Goal: Task Accomplishment & Management: Manage account settings

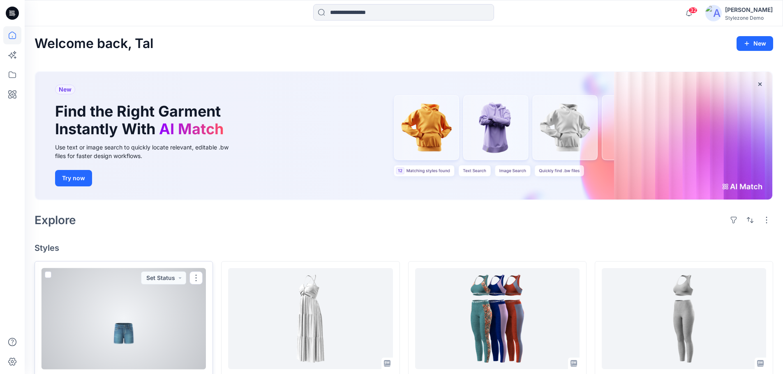
click at [120, 316] on div at bounding box center [124, 318] width 164 height 101
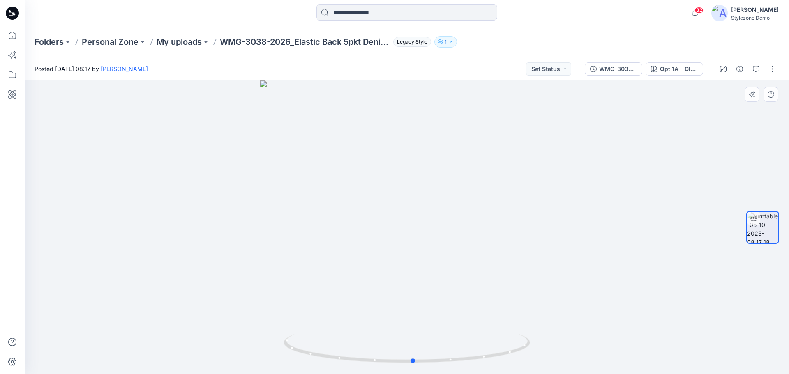
drag, startPoint x: 445, startPoint y: 335, endPoint x: 509, endPoint y: 321, distance: 65.3
click at [509, 321] on div at bounding box center [407, 228] width 764 height 294
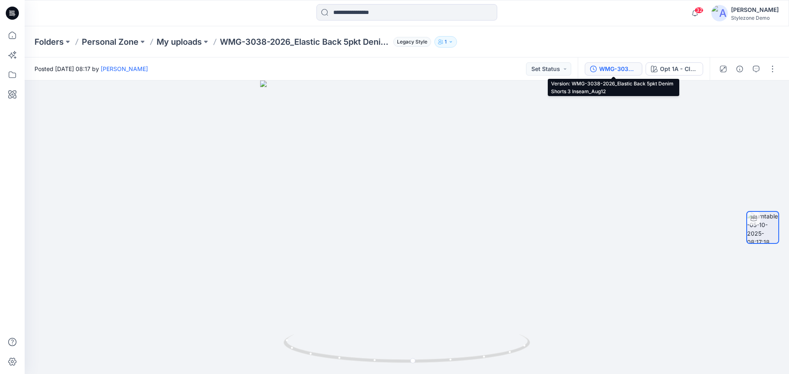
click at [617, 75] on button "WMG-3038-2026_Elastic Back 5pkt Denim Shorts 3 Inseam_Aug12" at bounding box center [614, 68] width 58 height 13
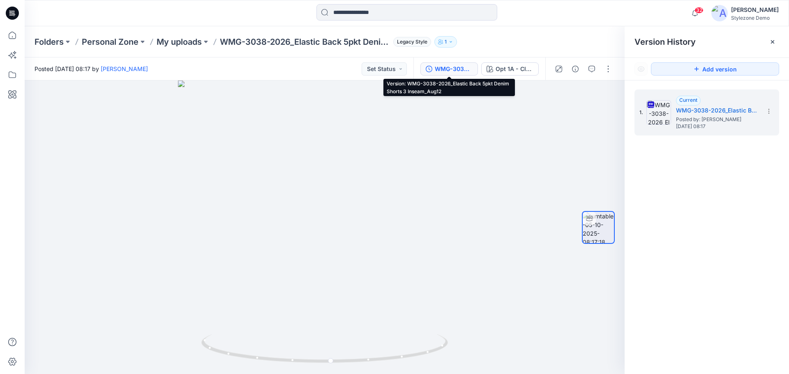
click at [458, 72] on div "WMG-3038-2026_Elastic Back 5pkt Denim Shorts 3 Inseam_Aug12" at bounding box center [454, 69] width 38 height 9
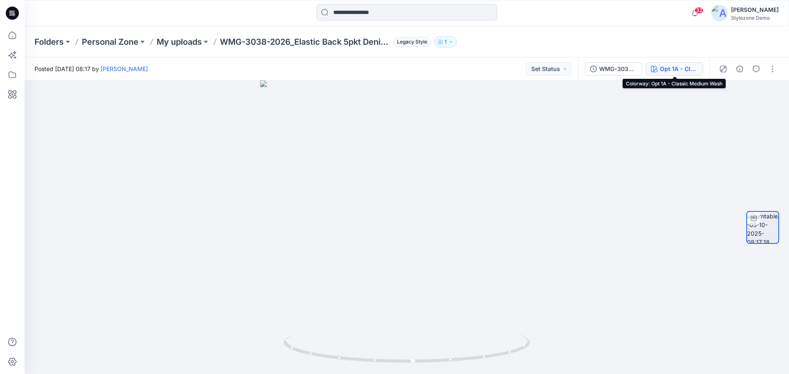
click at [660, 72] on div "Opt 1A - Classic Medium Wash" at bounding box center [679, 69] width 38 height 9
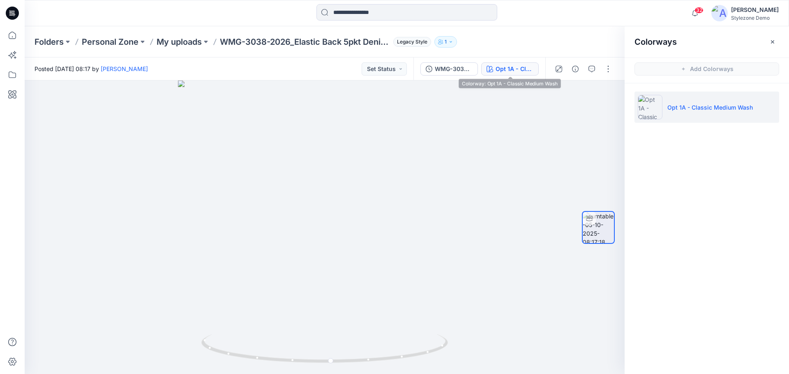
click at [504, 74] on button "Opt 1A - Classic Medium Wash" at bounding box center [510, 68] width 58 height 13
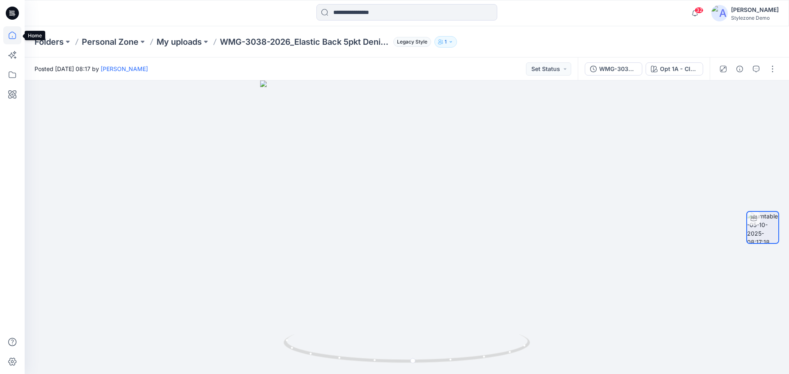
click at [11, 35] on icon at bounding box center [12, 35] width 18 height 18
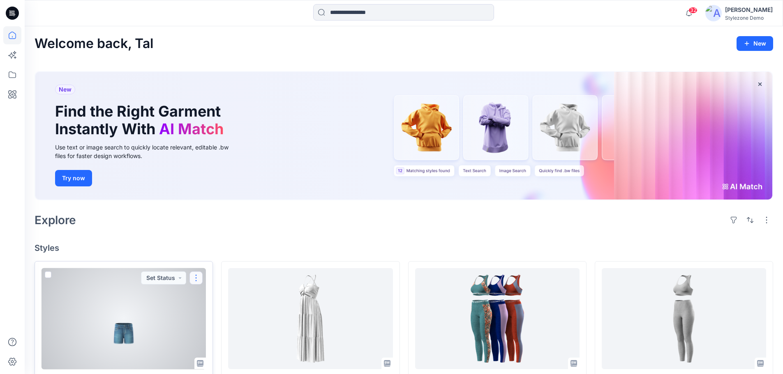
click at [197, 277] on button "button" at bounding box center [195, 278] width 13 height 13
click at [216, 186] on p "Edit" at bounding box center [211, 183] width 10 height 9
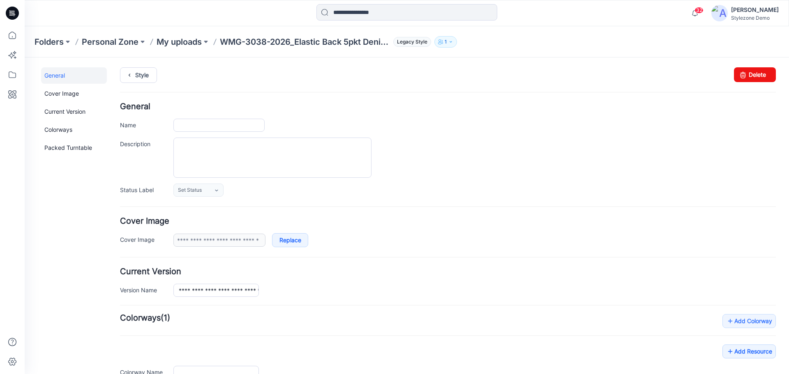
type input "**********"
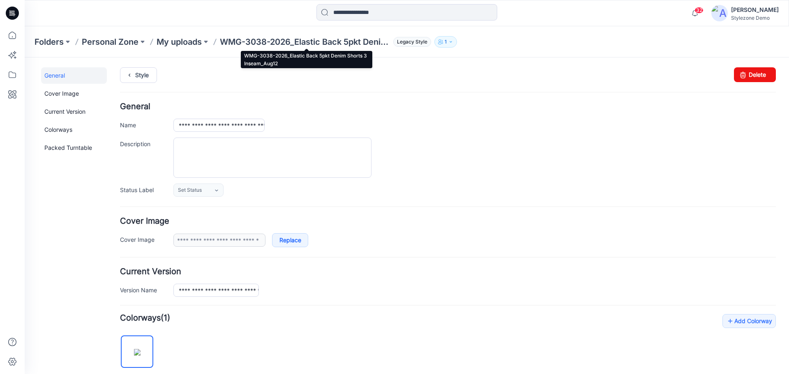
click at [247, 43] on p "WMG-3038-2026_Elastic Back 5pkt Denim Shorts 3 Inseam_Aug12" at bounding box center [305, 42] width 170 height 12
click at [274, 40] on p "WMG-3038-2026_Elastic Back 5pkt Denim Shorts 3 Inseam_Aug12" at bounding box center [305, 42] width 170 height 12
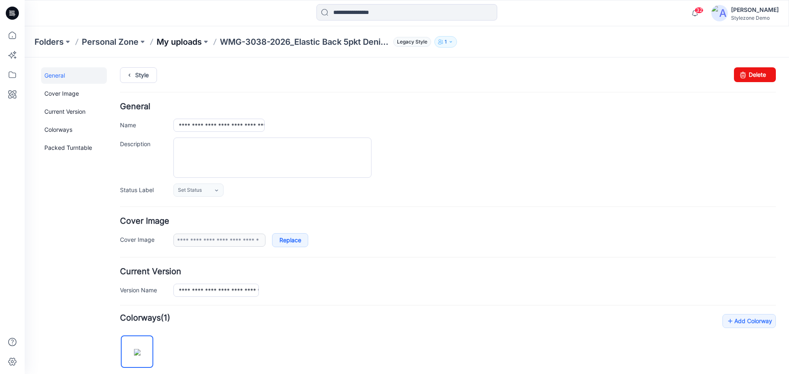
click at [176, 43] on p "My uploads" at bounding box center [179, 42] width 45 height 12
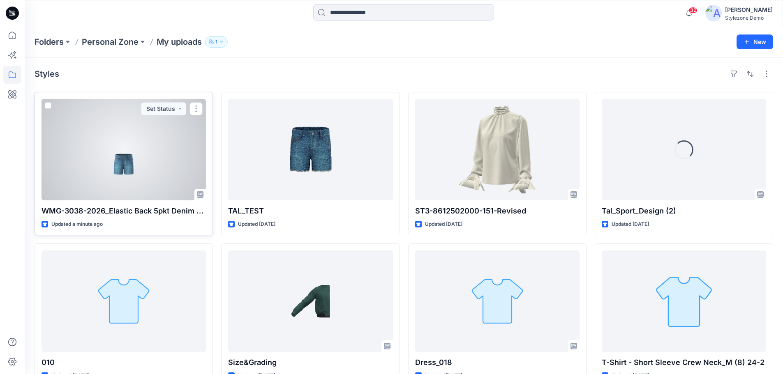
click at [105, 164] on div at bounding box center [124, 149] width 164 height 101
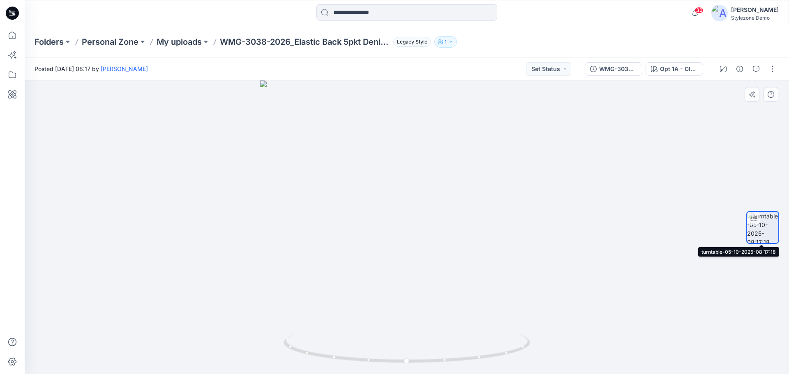
click at [758, 233] on img at bounding box center [762, 227] width 31 height 31
drag, startPoint x: 12, startPoint y: 35, endPoint x: 23, endPoint y: 50, distance: 17.9
click at [12, 35] on icon at bounding box center [12, 35] width 18 height 18
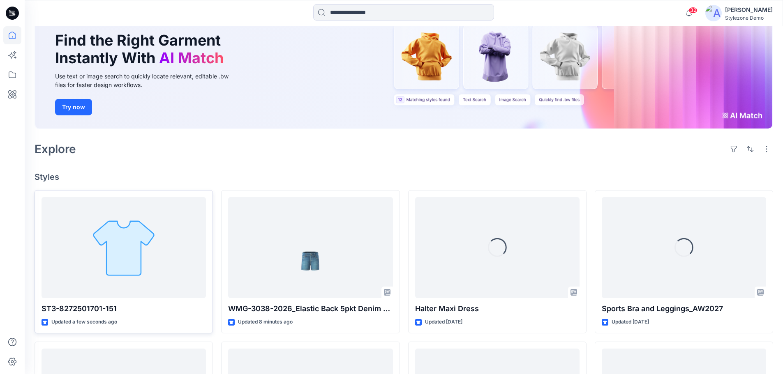
scroll to position [82, 0]
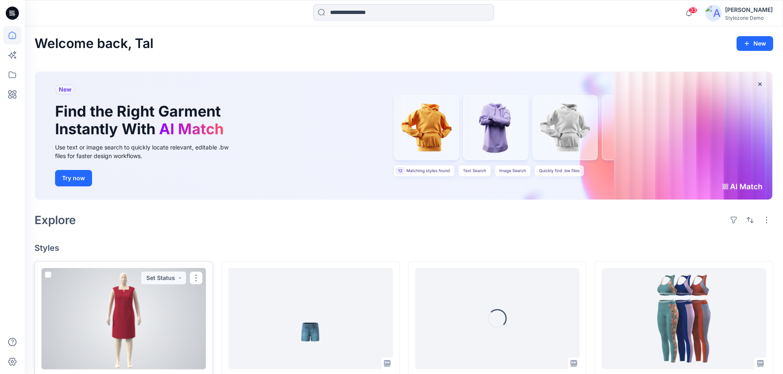
click at [138, 313] on div at bounding box center [124, 318] width 164 height 101
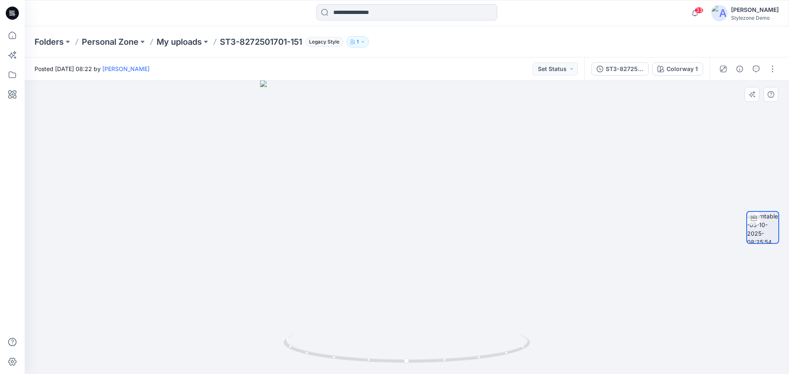
click at [608, 216] on div at bounding box center [407, 228] width 764 height 294
drag, startPoint x: 513, startPoint y: 233, endPoint x: 599, endPoint y: 235, distance: 86.3
click at [599, 235] on div at bounding box center [407, 228] width 764 height 294
drag, startPoint x: 476, startPoint y: 192, endPoint x: 412, endPoint y: 174, distance: 67.0
click at [412, 174] on div at bounding box center [407, 228] width 764 height 294
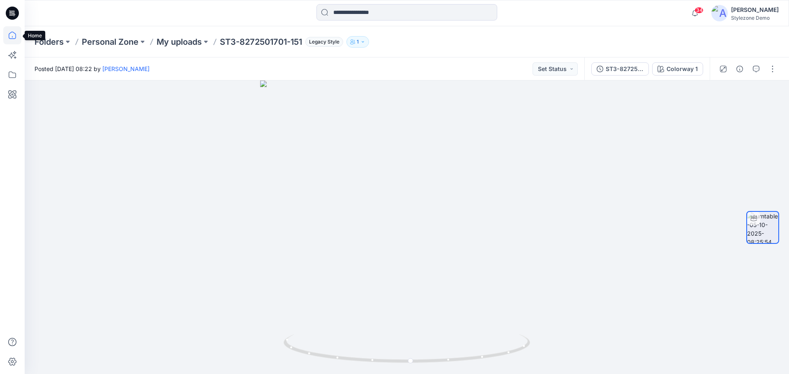
drag, startPoint x: 13, startPoint y: 36, endPoint x: 20, endPoint y: 39, distance: 7.4
click at [13, 36] on icon at bounding box center [12, 35] width 18 height 18
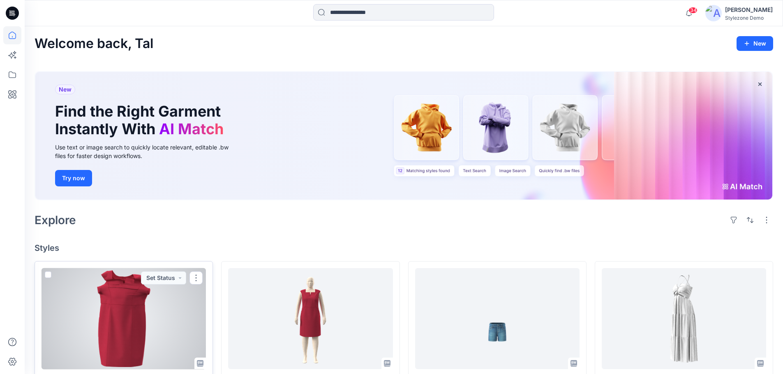
click at [121, 306] on div at bounding box center [124, 318] width 164 height 101
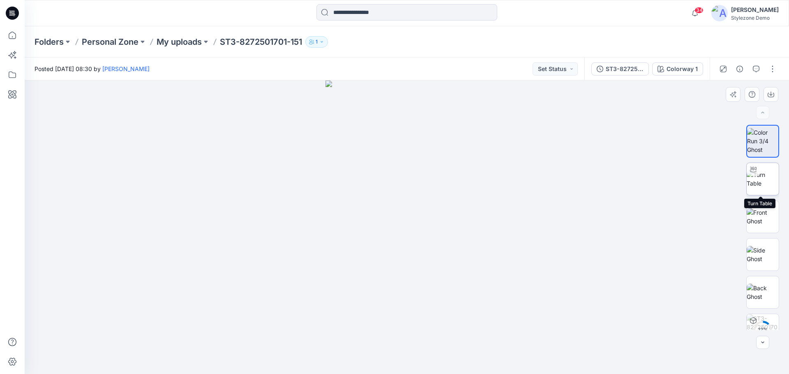
click at [766, 183] on img at bounding box center [763, 179] width 32 height 17
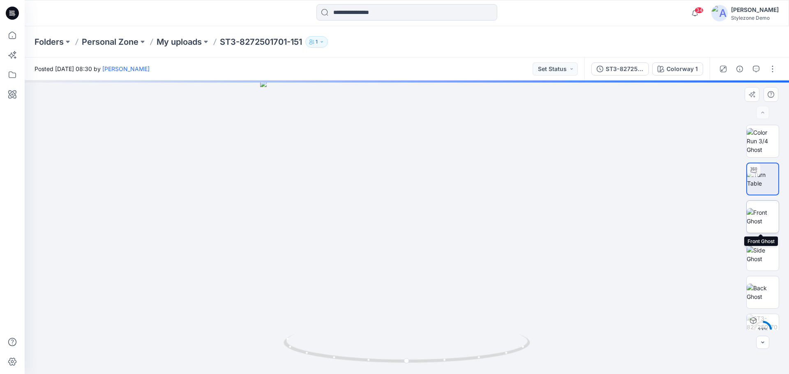
click at [768, 219] on img at bounding box center [763, 216] width 32 height 17
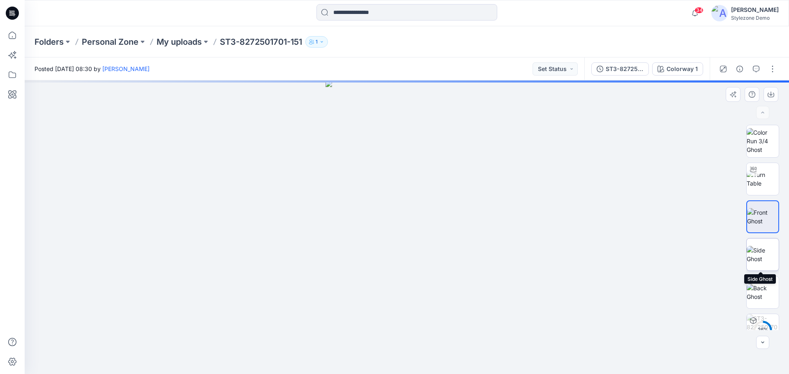
click at [766, 254] on img at bounding box center [763, 254] width 32 height 17
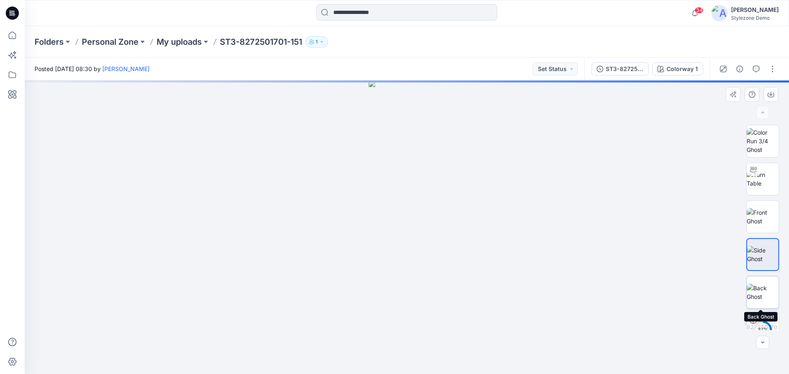
click at [760, 287] on img at bounding box center [763, 292] width 32 height 17
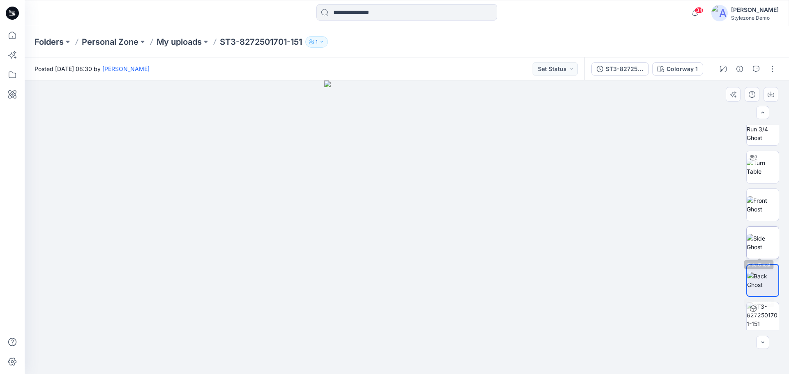
scroll to position [16, 0]
click at [763, 314] on img at bounding box center [763, 314] width 32 height 32
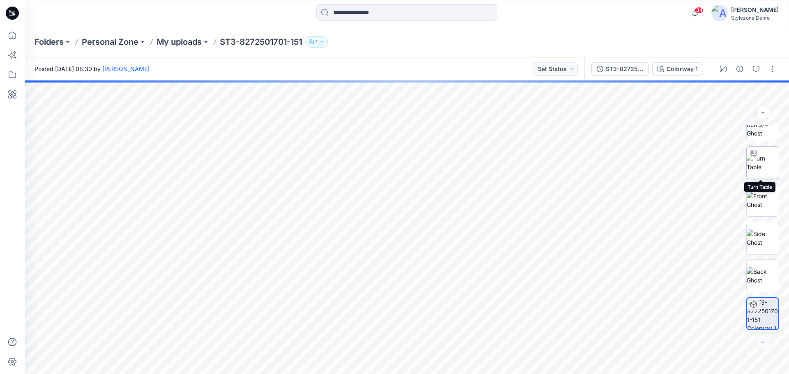
click at [754, 171] on img at bounding box center [763, 162] width 32 height 17
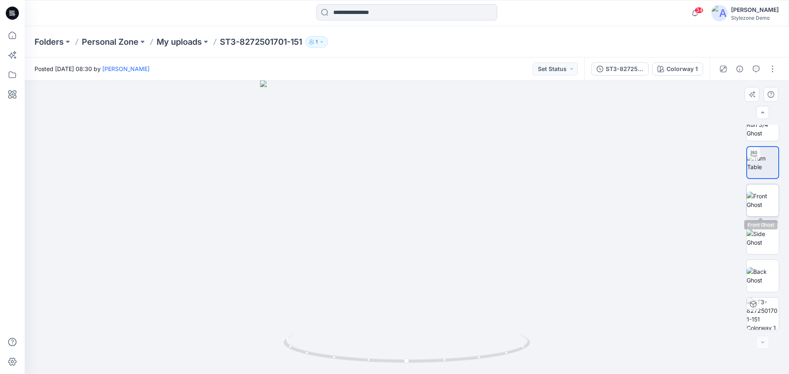
click at [747, 195] on img at bounding box center [763, 200] width 32 height 17
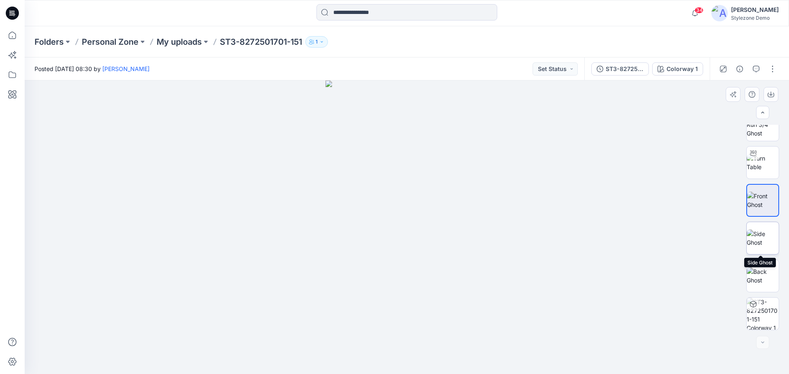
click at [753, 231] on img at bounding box center [763, 238] width 32 height 17
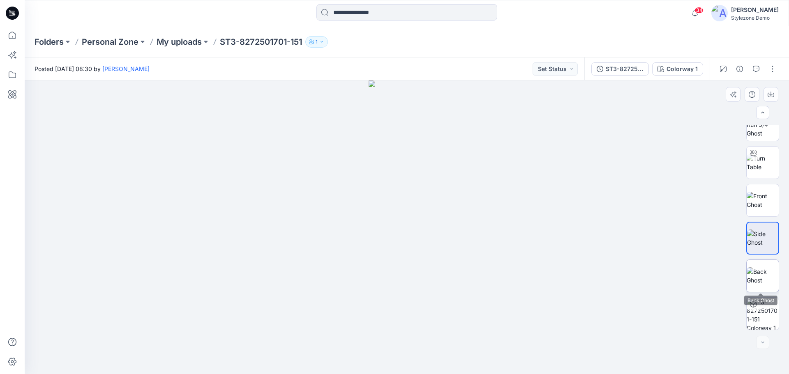
click at [762, 269] on img at bounding box center [763, 275] width 32 height 17
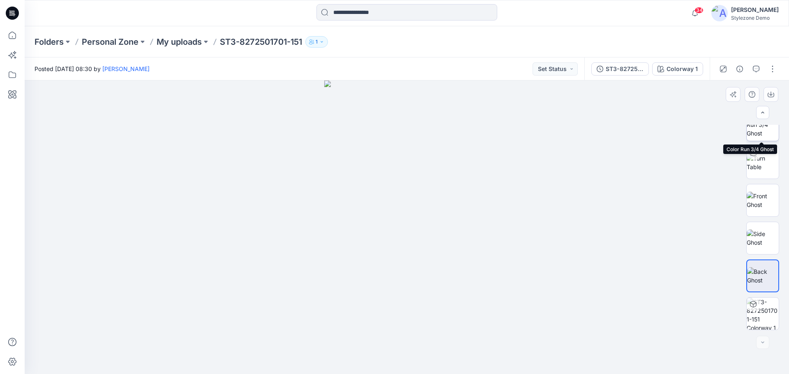
click at [765, 131] on img at bounding box center [763, 125] width 32 height 26
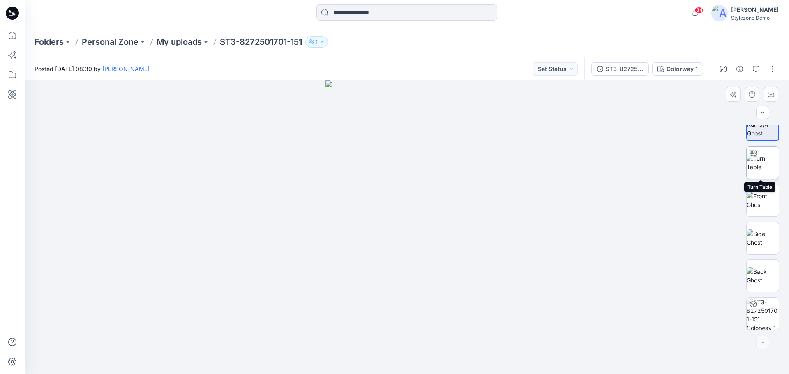
click at [754, 168] on img at bounding box center [763, 162] width 32 height 17
click at [759, 205] on img at bounding box center [763, 200] width 32 height 17
click at [762, 236] on img at bounding box center [763, 238] width 32 height 17
drag, startPoint x: 765, startPoint y: 275, endPoint x: 765, endPoint y: 280, distance: 5.4
click at [765, 275] on img at bounding box center [763, 275] width 32 height 17
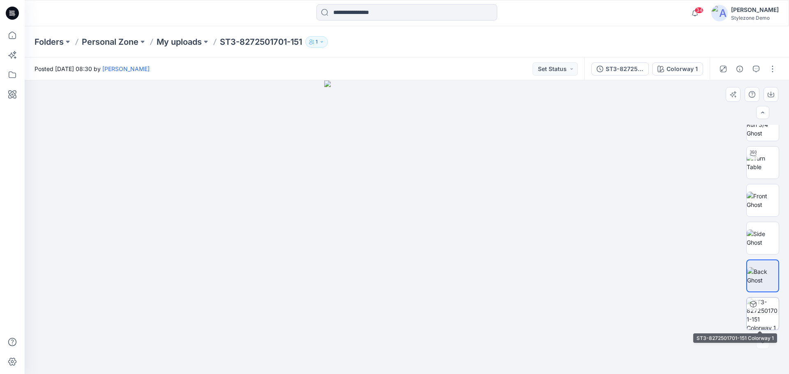
click at [766, 314] on img at bounding box center [763, 314] width 32 height 32
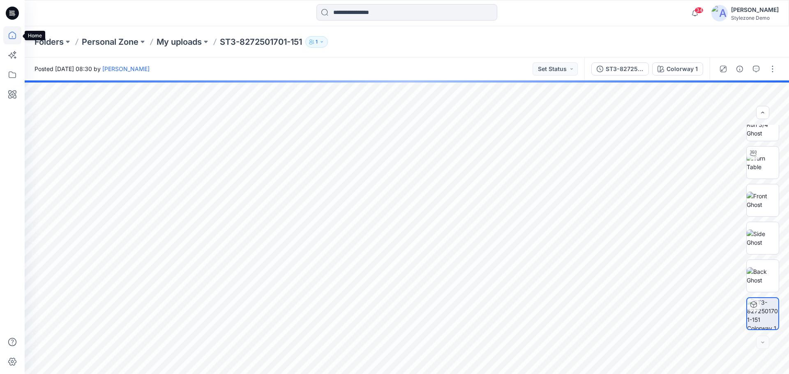
click at [9, 34] on icon at bounding box center [12, 35] width 7 height 7
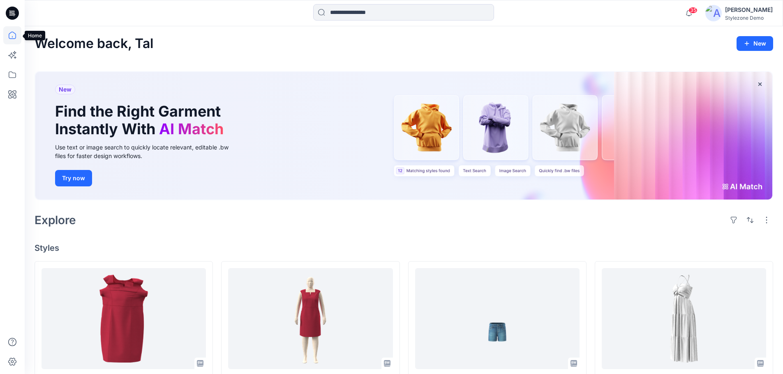
click at [12, 36] on icon at bounding box center [12, 37] width 0 height 2
click at [14, 33] on icon at bounding box center [12, 35] width 18 height 18
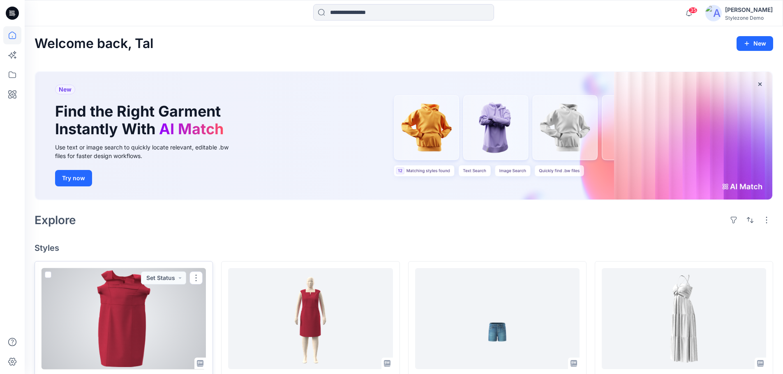
click at [150, 307] on div at bounding box center [124, 318] width 164 height 101
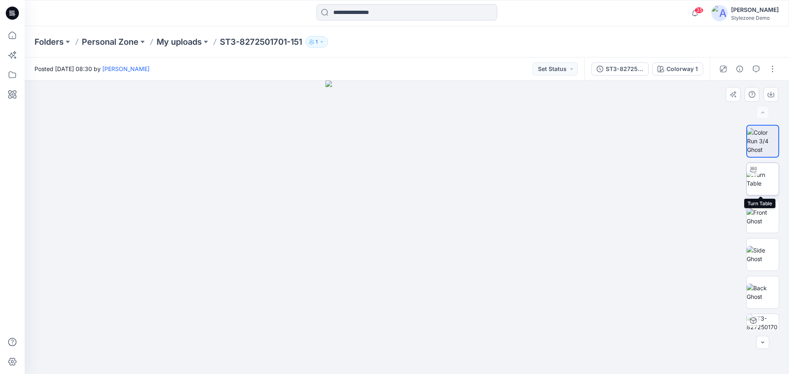
click at [767, 180] on img at bounding box center [763, 179] width 32 height 17
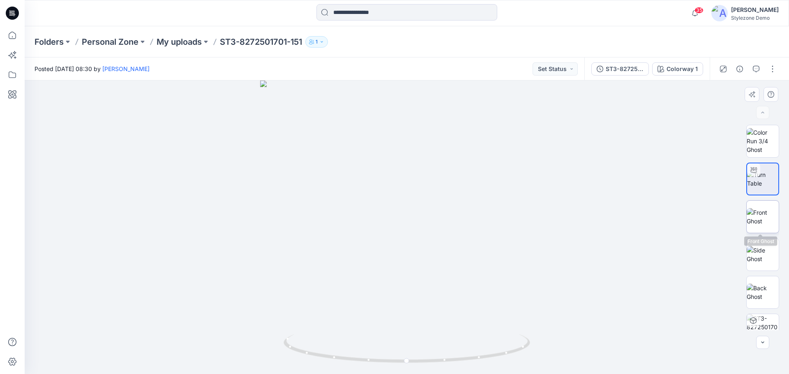
click at [765, 211] on img at bounding box center [763, 216] width 32 height 17
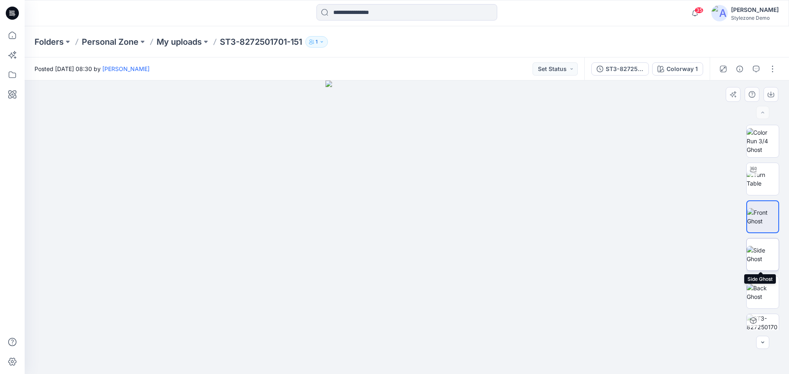
click at [765, 249] on img at bounding box center [763, 254] width 32 height 17
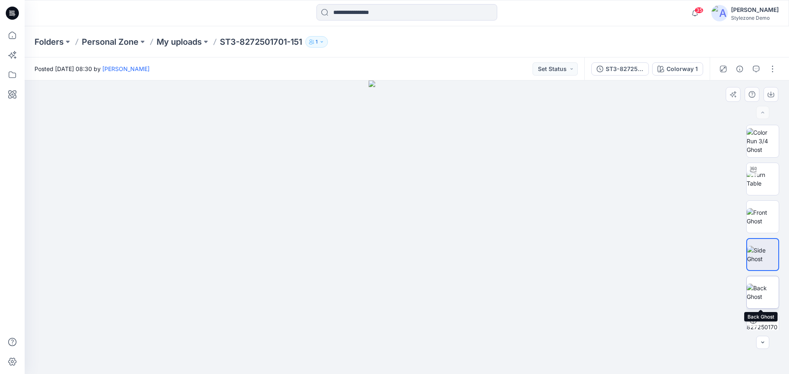
click at [758, 286] on img at bounding box center [763, 292] width 32 height 17
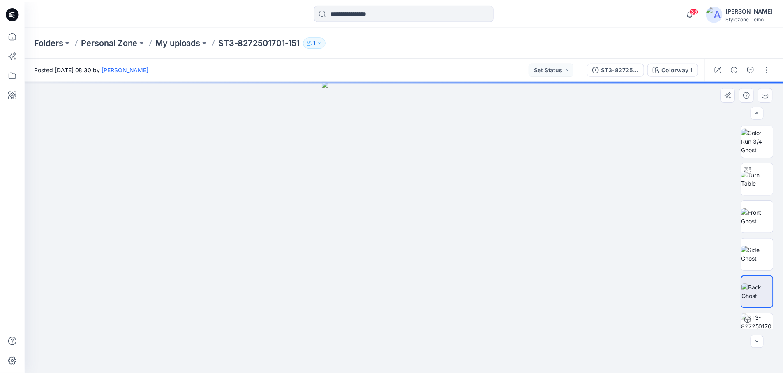
scroll to position [16, 0]
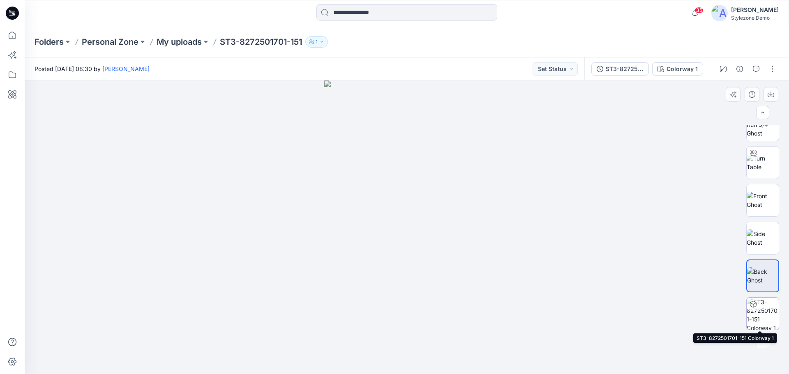
click at [763, 312] on img at bounding box center [763, 314] width 32 height 32
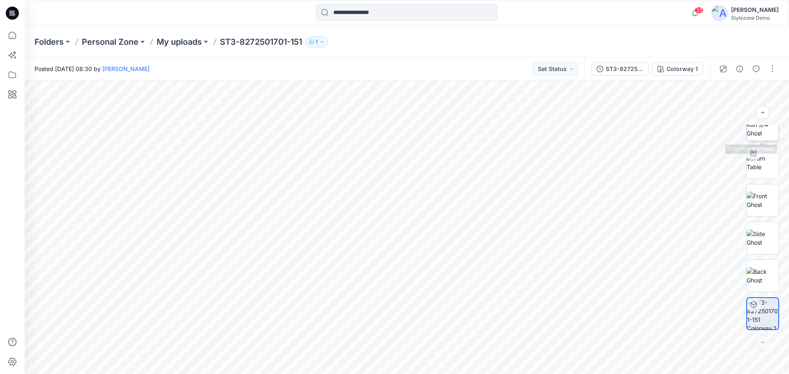
click at [763, 138] on img at bounding box center [763, 125] width 32 height 26
click at [765, 170] on img at bounding box center [763, 162] width 32 height 17
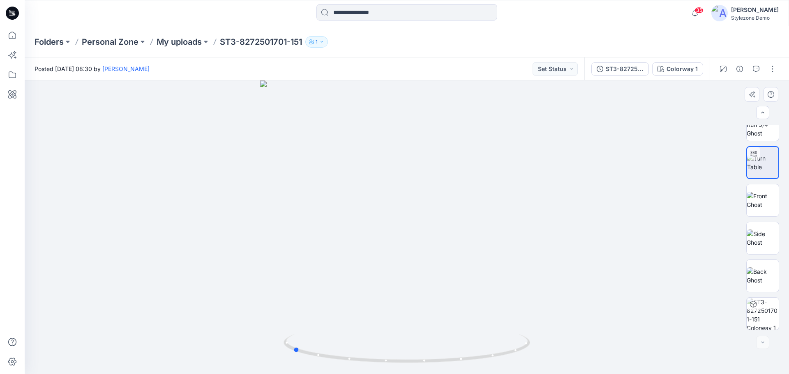
drag, startPoint x: 461, startPoint y: 237, endPoint x: 347, endPoint y: 234, distance: 114.3
click at [347, 234] on div at bounding box center [407, 228] width 764 height 294
drag, startPoint x: 347, startPoint y: 234, endPoint x: 433, endPoint y: 239, distance: 86.4
click at [433, 239] on div at bounding box center [407, 228] width 764 height 294
click at [50, 47] on p "Folders" at bounding box center [49, 42] width 29 height 12
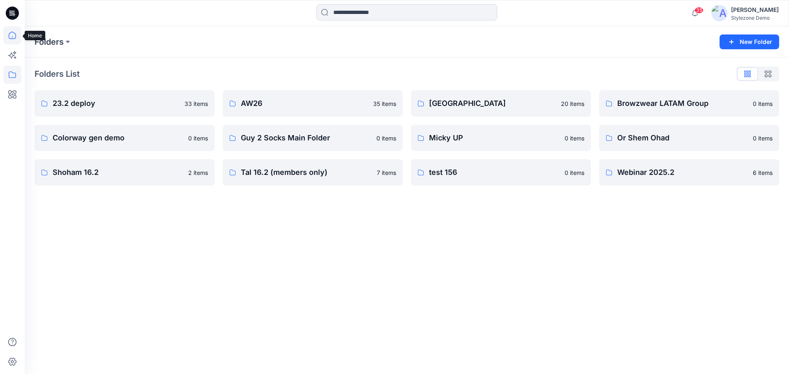
click at [14, 34] on icon at bounding box center [12, 35] width 18 height 18
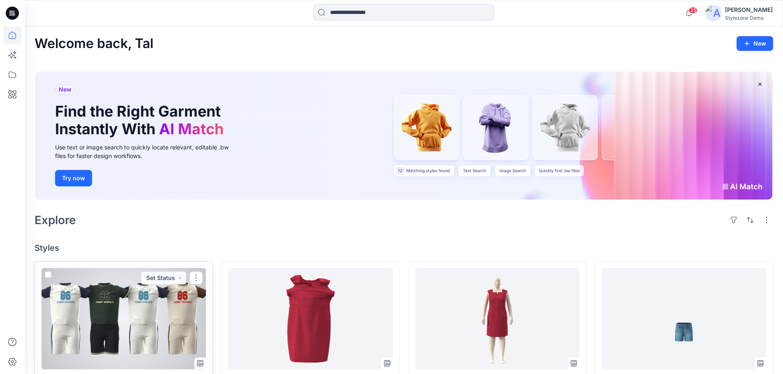
click at [159, 316] on div at bounding box center [124, 318] width 164 height 101
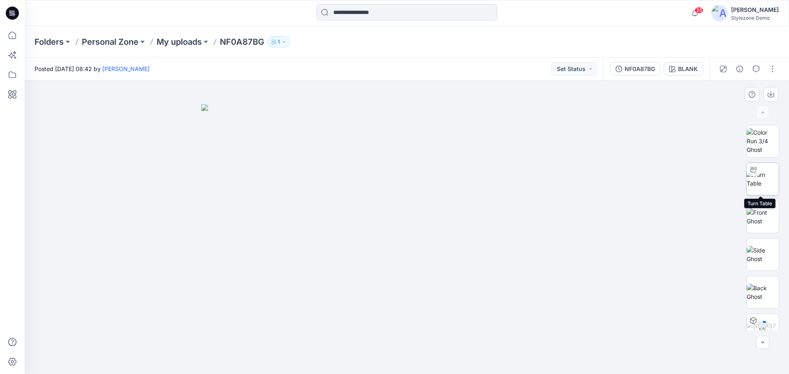
click at [761, 174] on img at bounding box center [763, 179] width 32 height 17
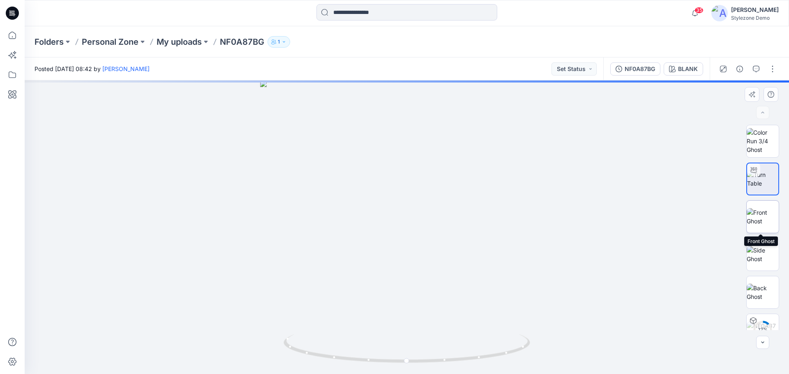
click at [755, 223] on img at bounding box center [763, 216] width 32 height 17
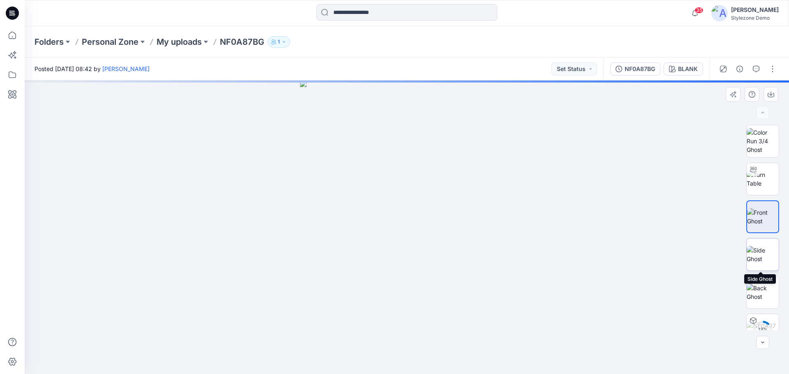
click at [758, 258] on img at bounding box center [763, 254] width 32 height 17
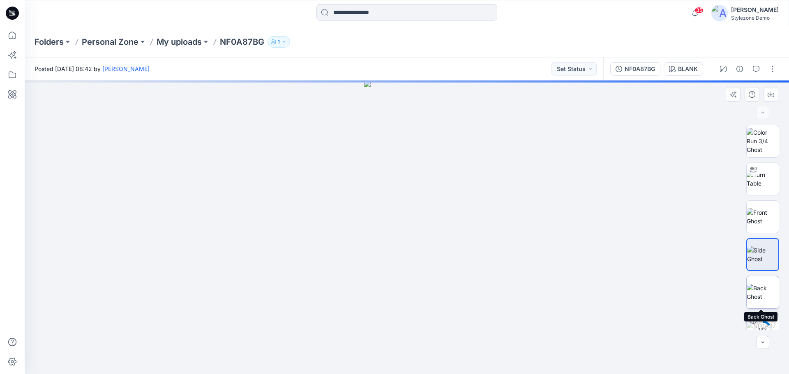
click at [766, 293] on img at bounding box center [763, 292] width 32 height 17
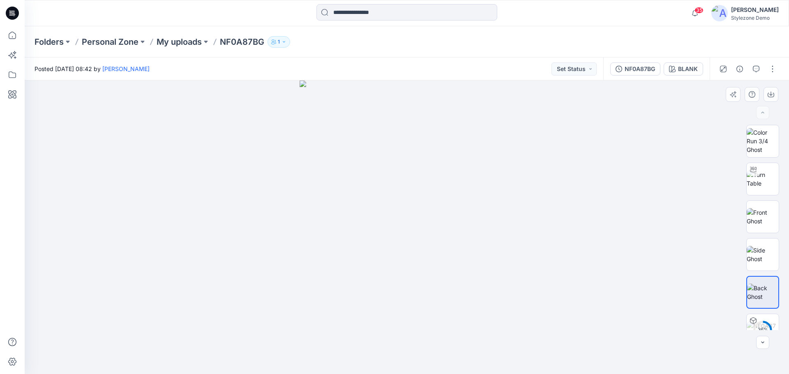
drag, startPoint x: 478, startPoint y: 202, endPoint x: 281, endPoint y: 194, distance: 197.4
click at [281, 194] on div at bounding box center [407, 228] width 764 height 294
drag, startPoint x: 452, startPoint y: 197, endPoint x: 324, endPoint y: 180, distance: 128.5
click at [326, 181] on img at bounding box center [407, 228] width 214 height 294
drag, startPoint x: 9, startPoint y: 39, endPoint x: 15, endPoint y: 46, distance: 8.5
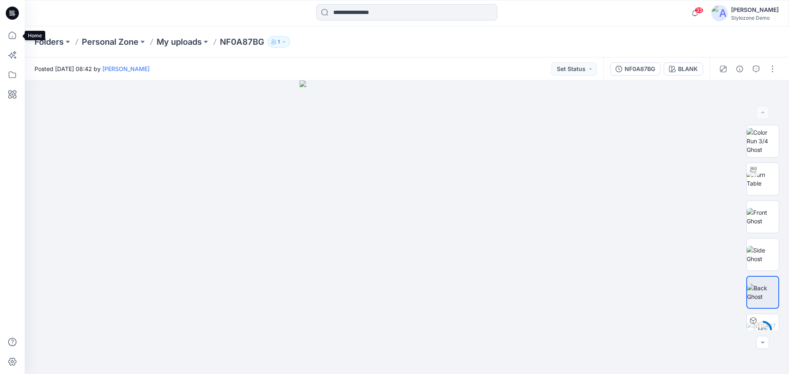
click at [9, 39] on icon at bounding box center [12, 35] width 18 height 18
